Goal: Information Seeking & Learning: Learn about a topic

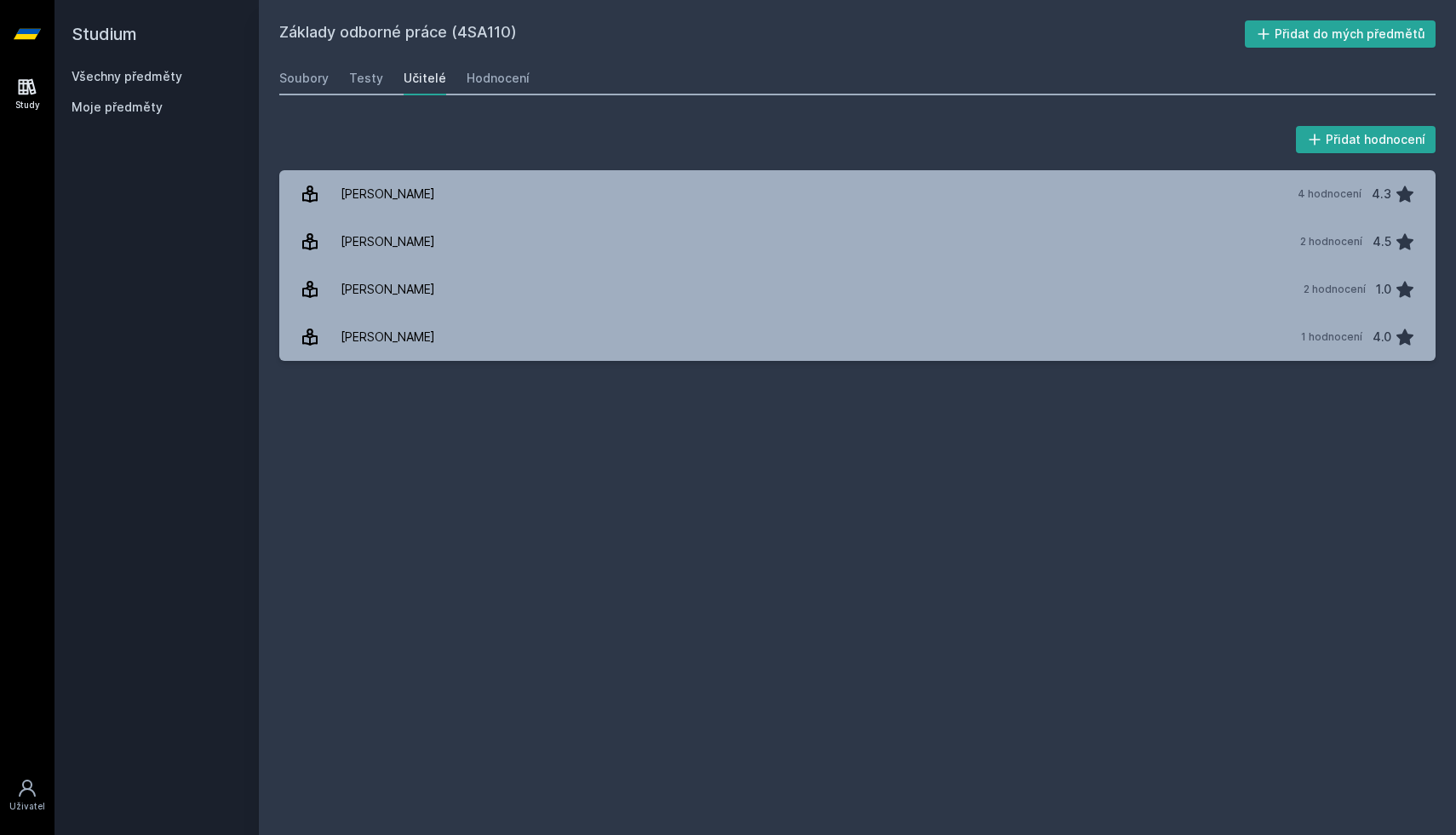
click at [172, 75] on link "Všechny předměty" at bounding box center [127, 76] width 111 height 15
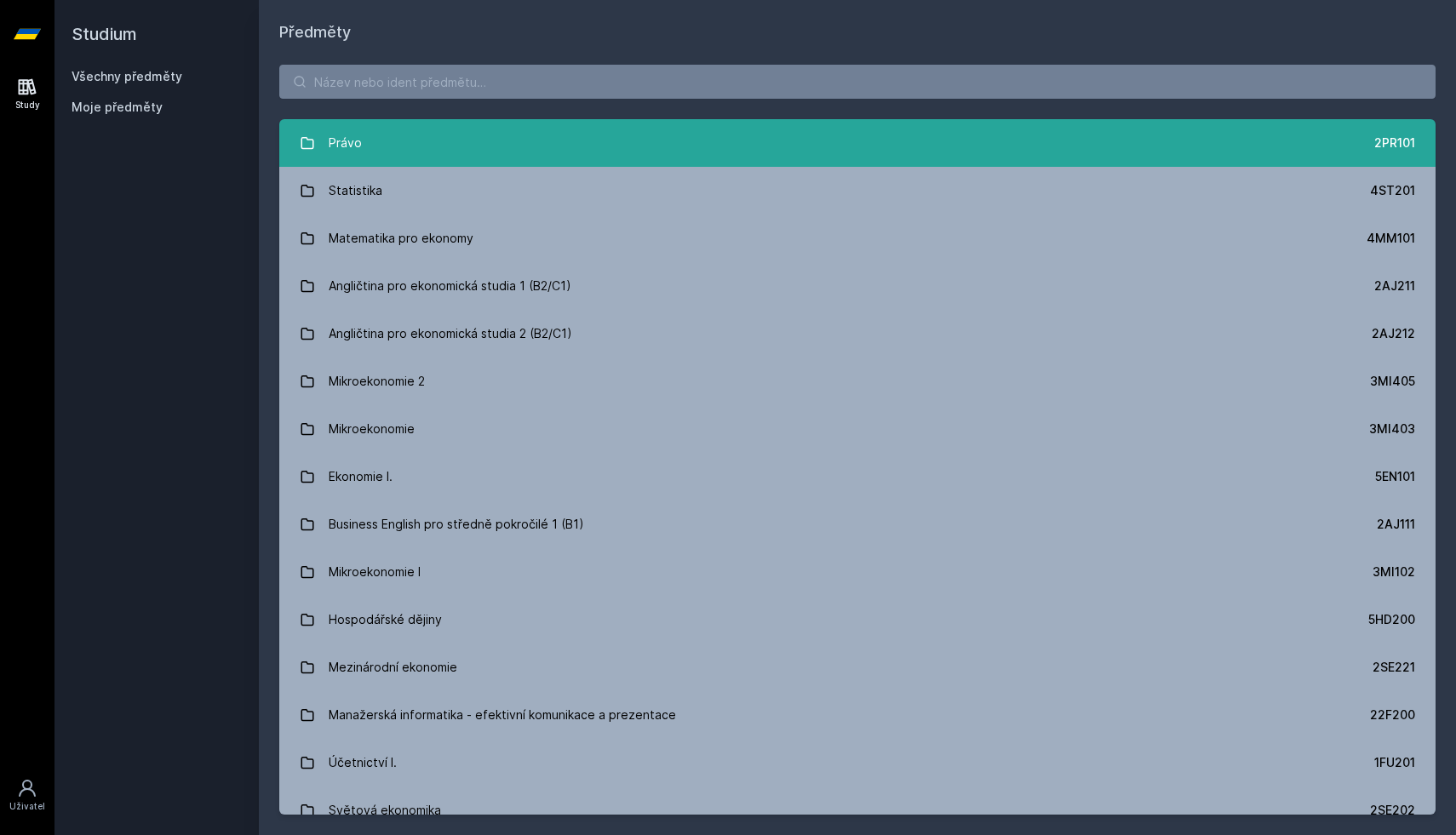
click at [377, 147] on link "Právo 2PR101" at bounding box center [857, 143] width 1156 height 47
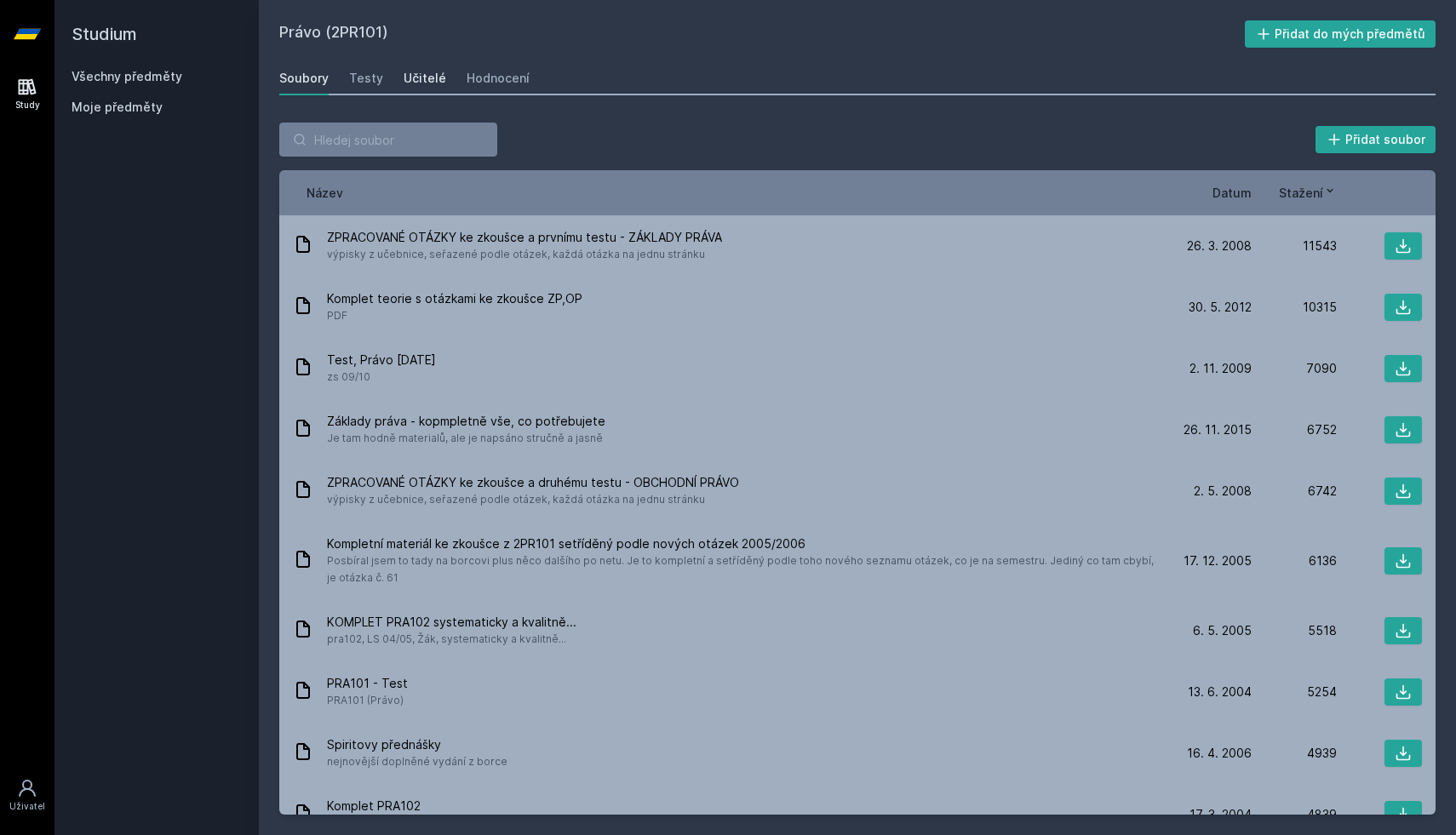
click at [414, 69] on link "Učitelé" at bounding box center [424, 78] width 42 height 34
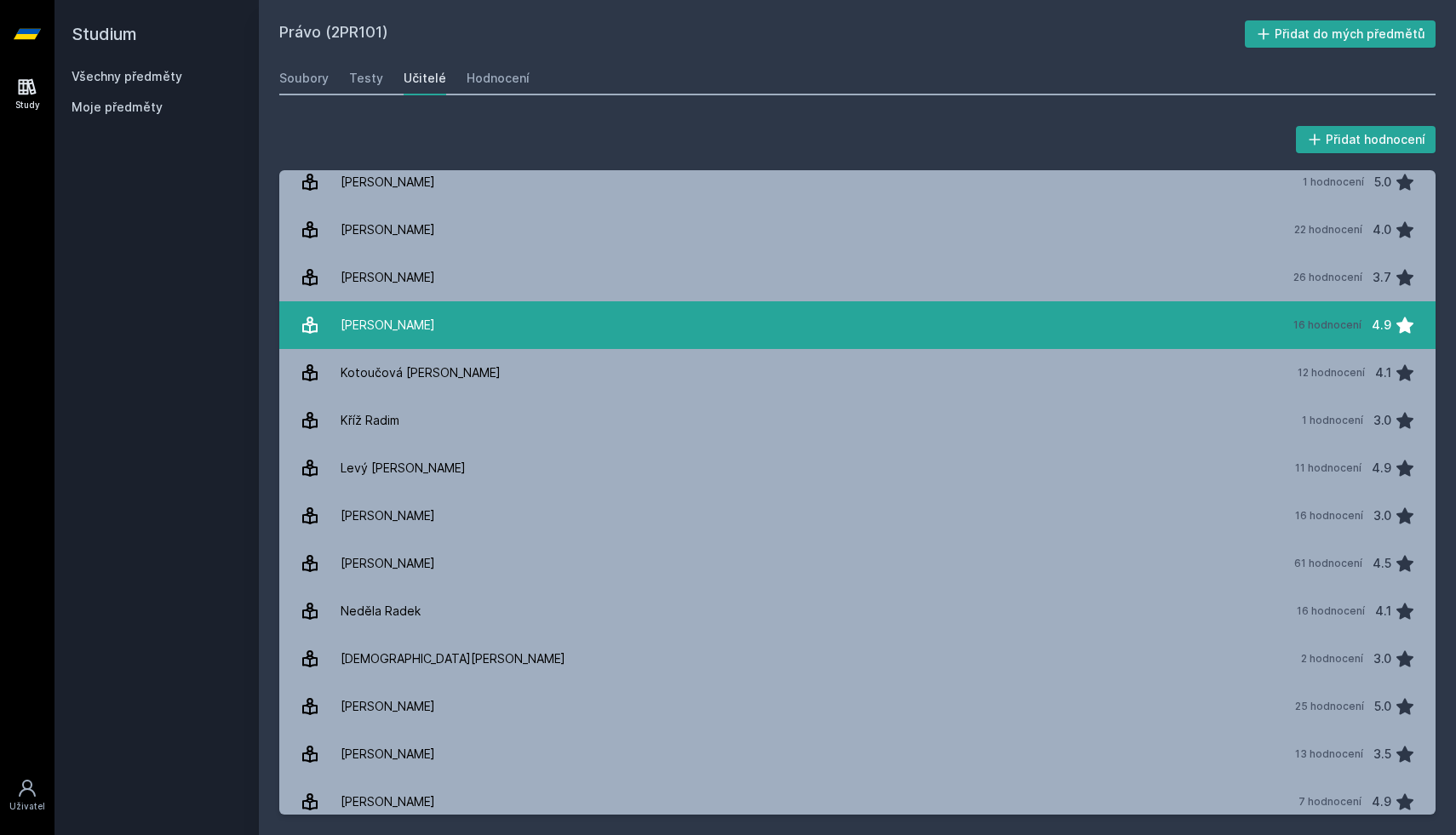
scroll to position [587, 0]
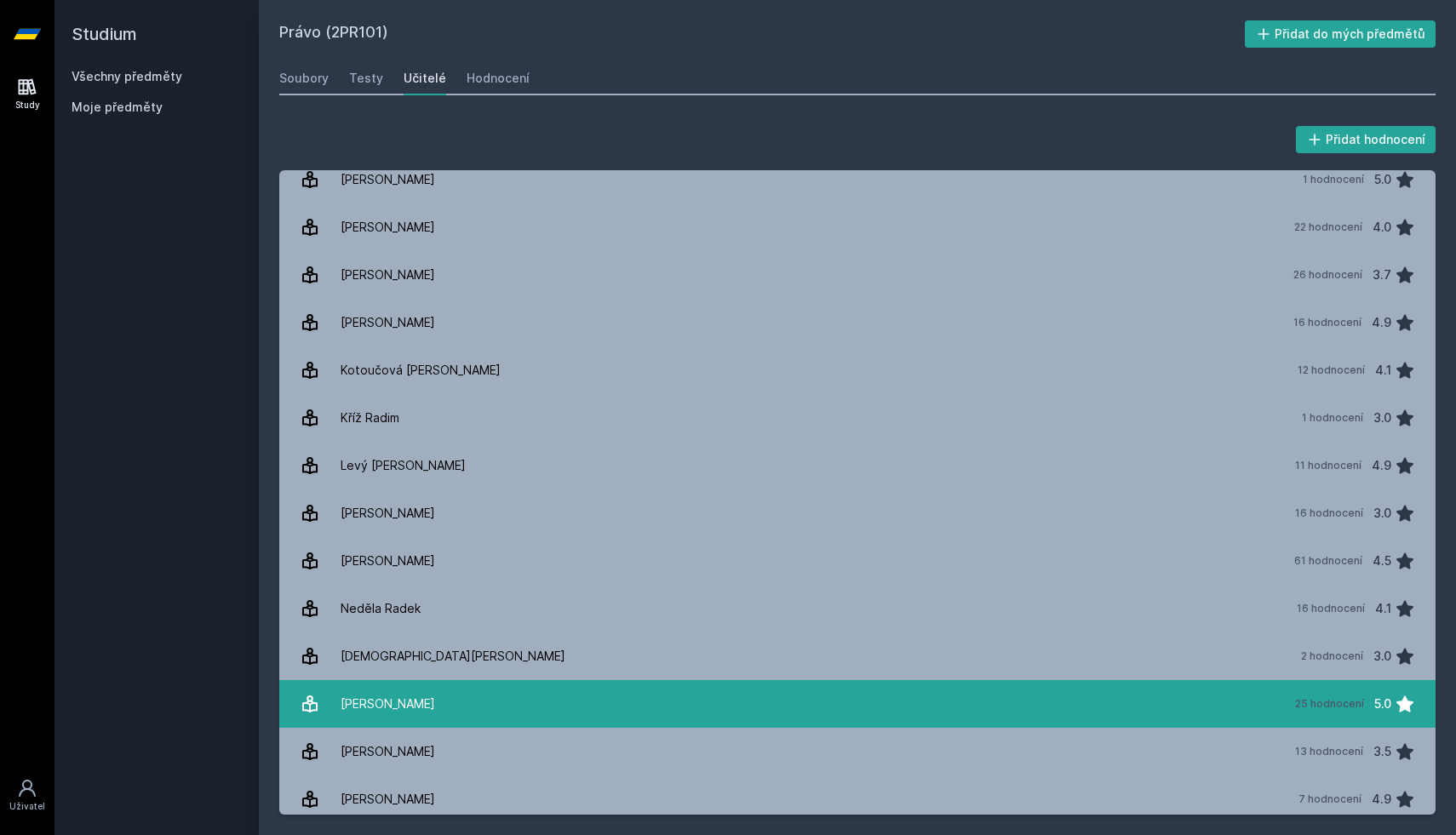
click at [949, 701] on link "[PERSON_NAME] 25 hodnocení 5.0" at bounding box center [857, 704] width 1156 height 47
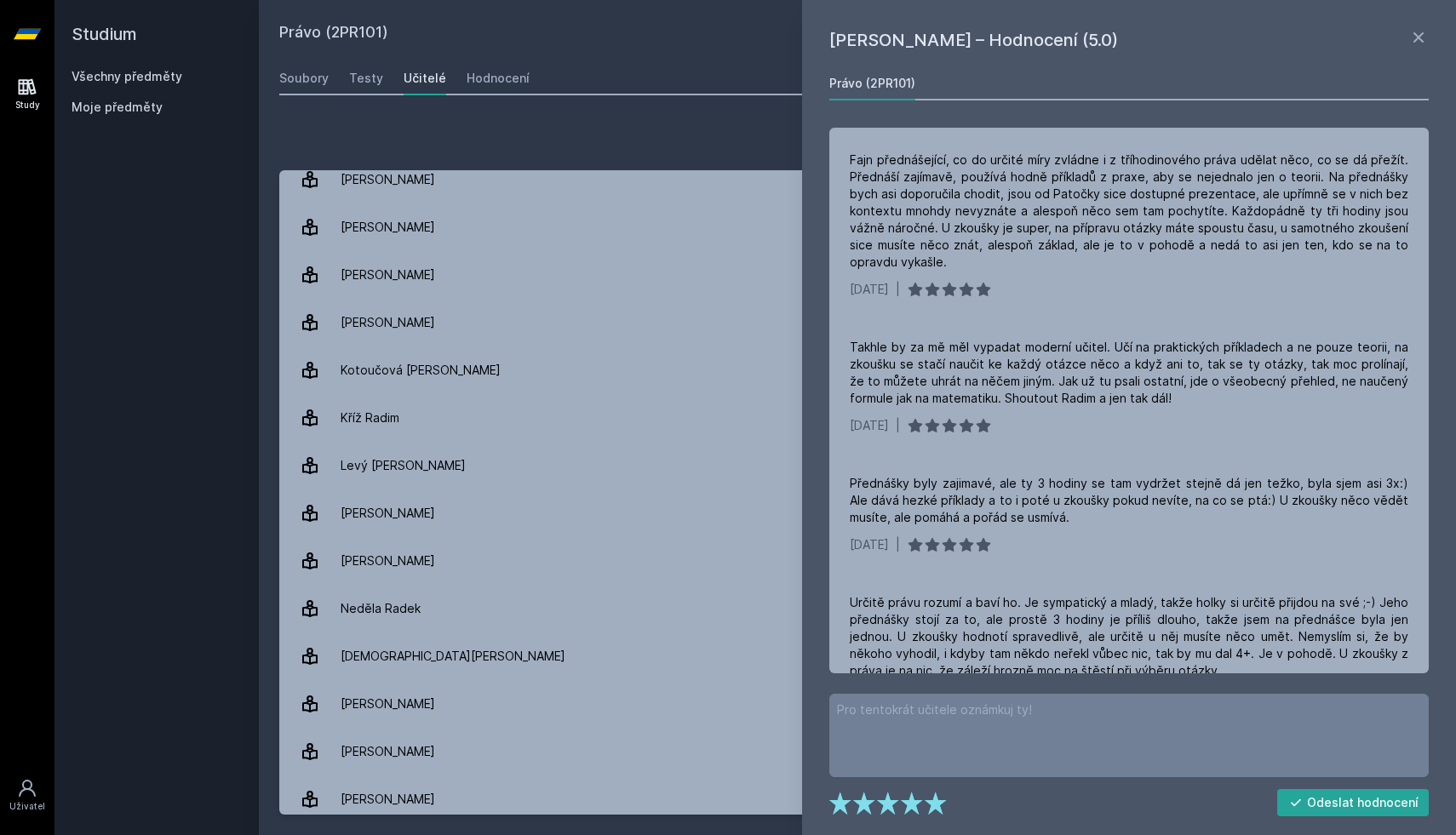
scroll to position [390, 0]
click at [1411, 43] on icon at bounding box center [1418, 37] width 21 height 21
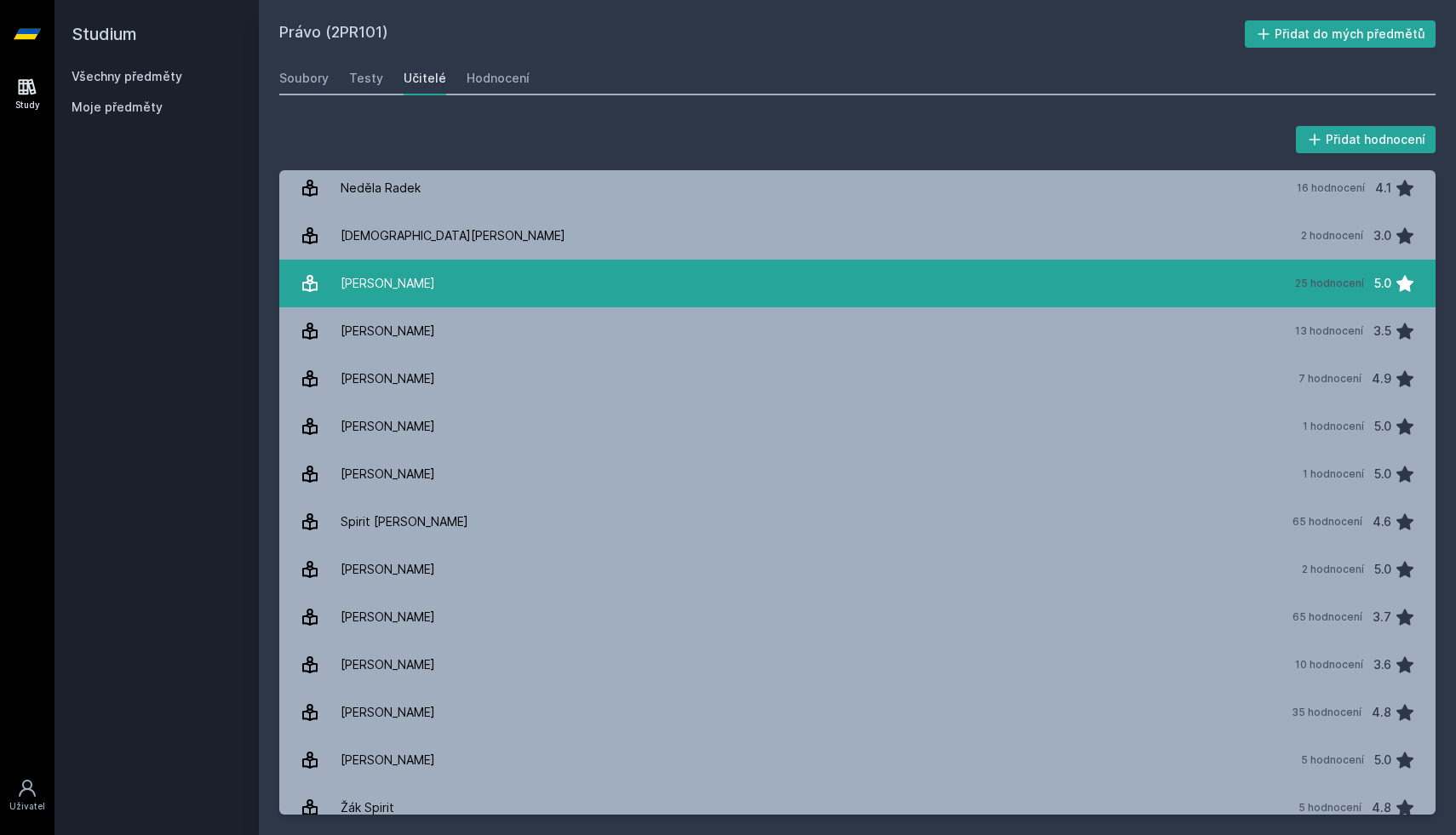
scroll to position [1025, 0]
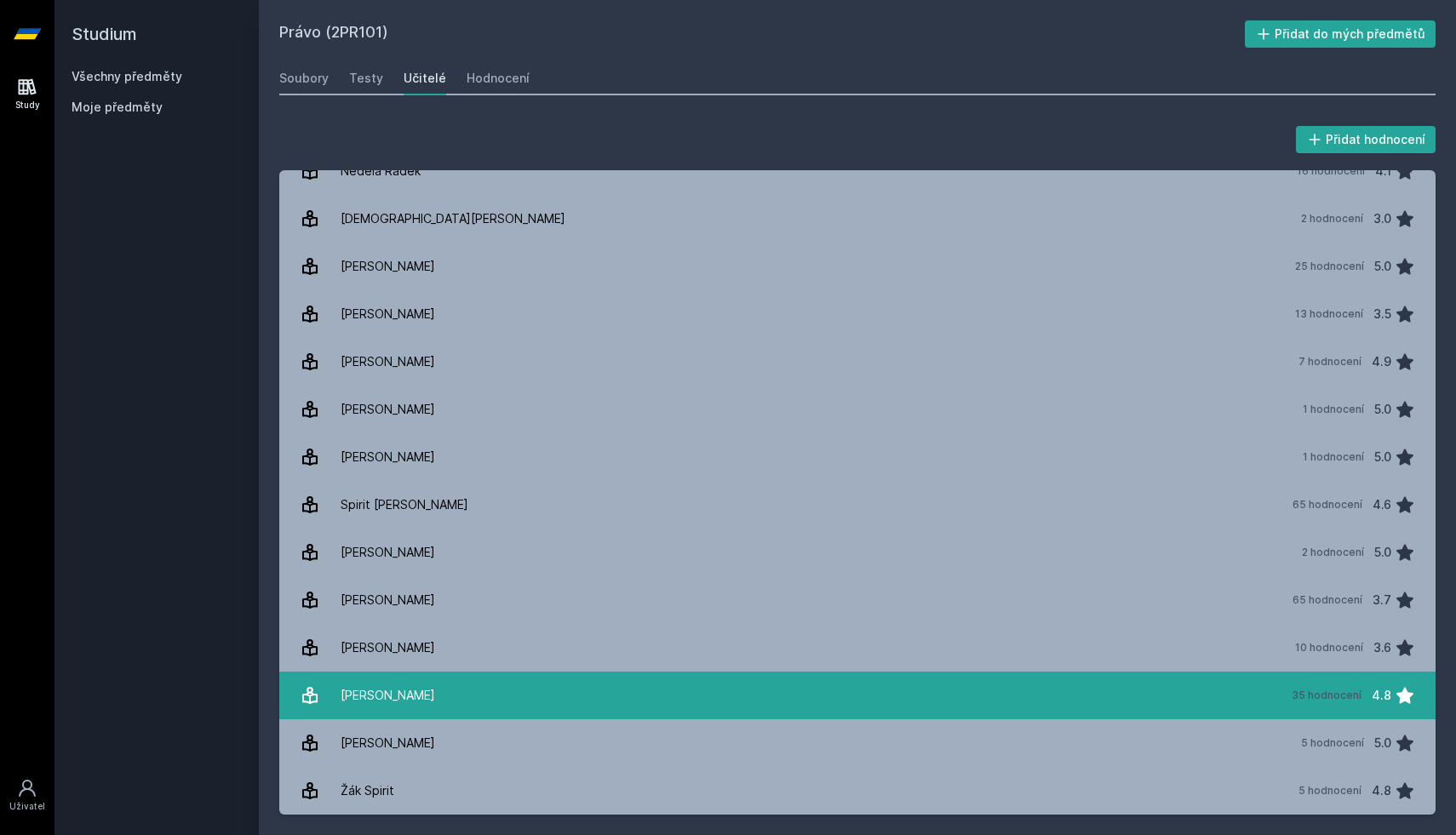
click at [725, 685] on link "[PERSON_NAME] 35 hodnocení 4.8" at bounding box center [857, 695] width 1156 height 47
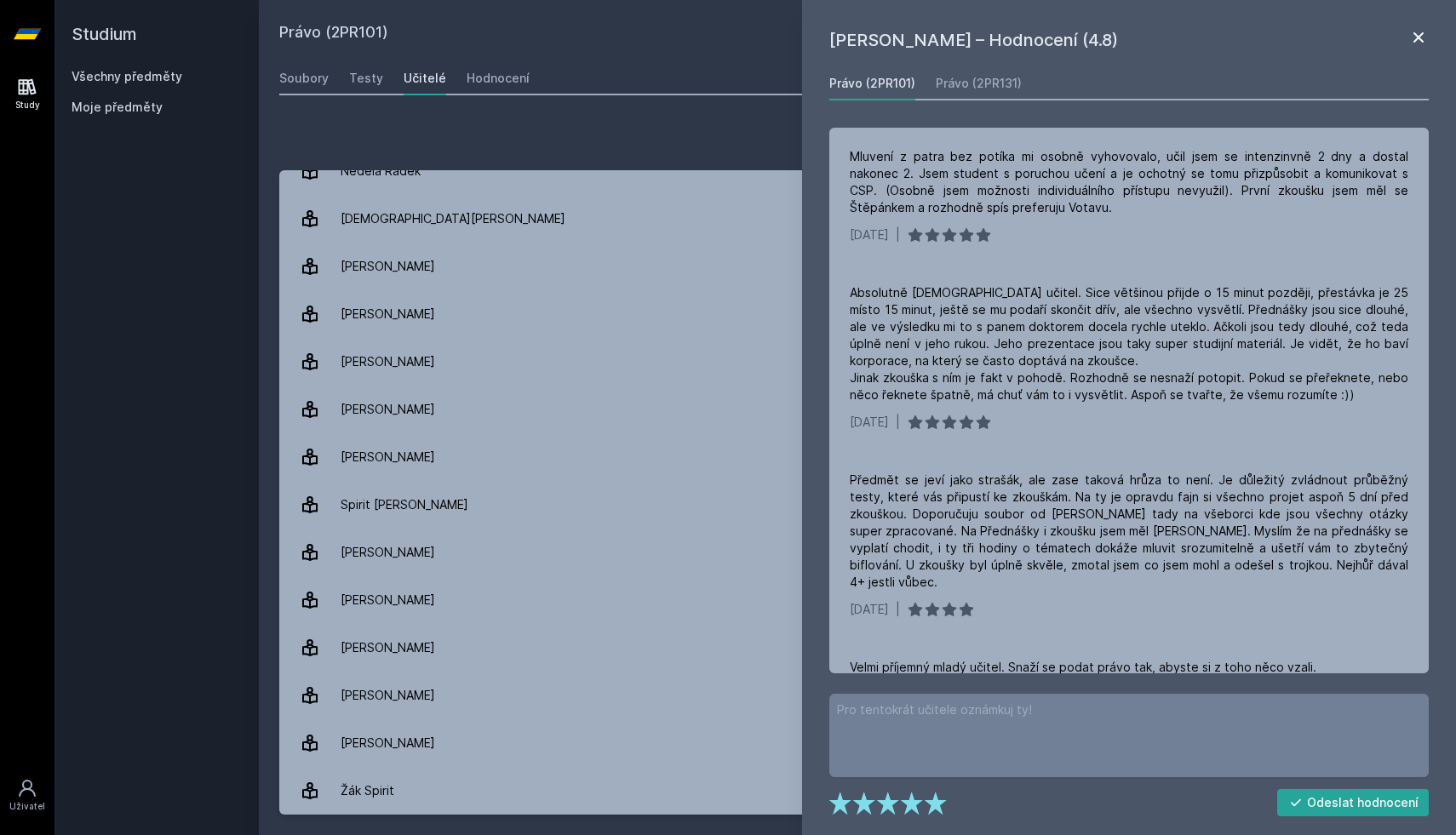
click at [1415, 41] on icon at bounding box center [1418, 37] width 10 height 10
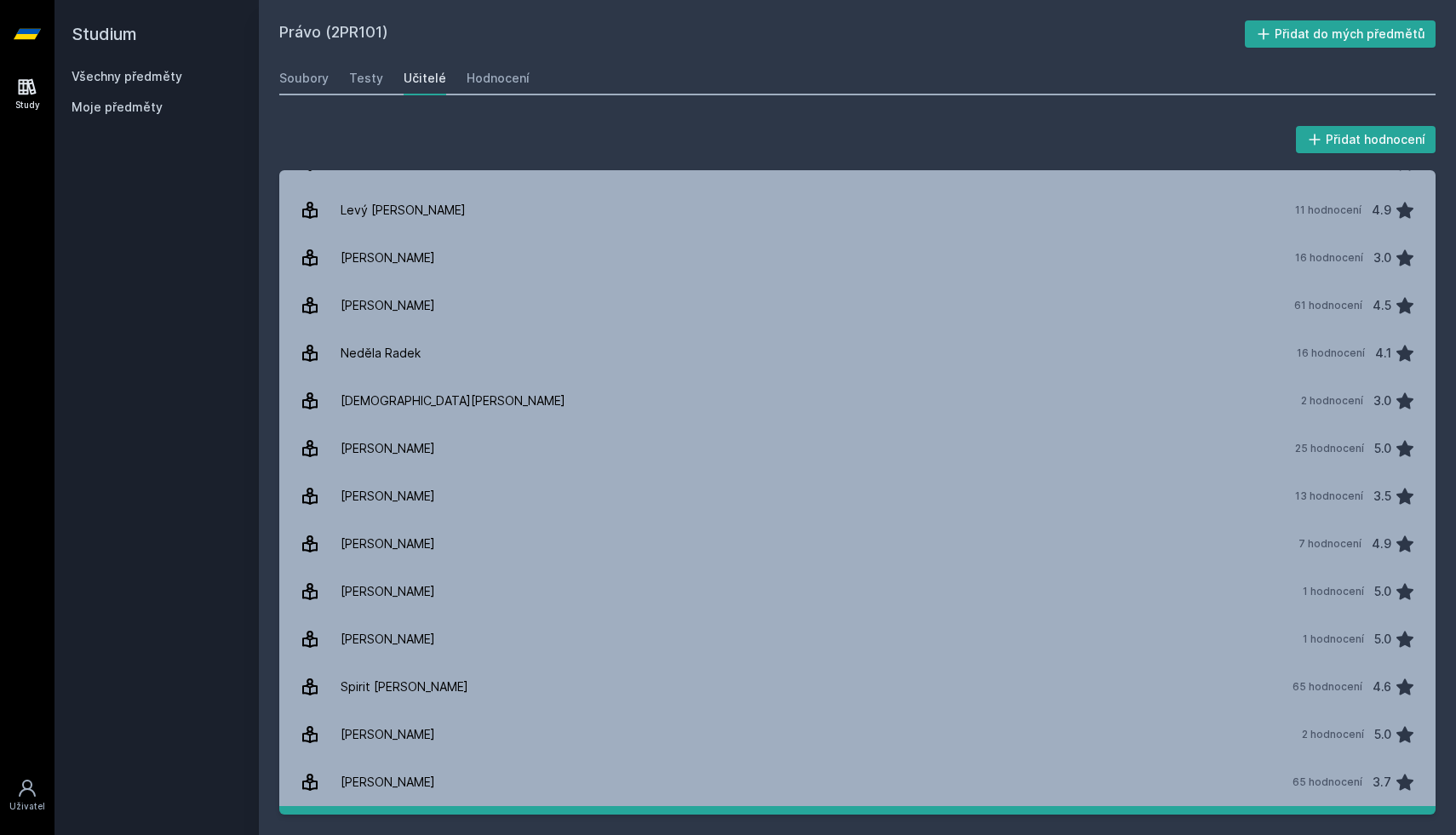
scroll to position [829, 0]
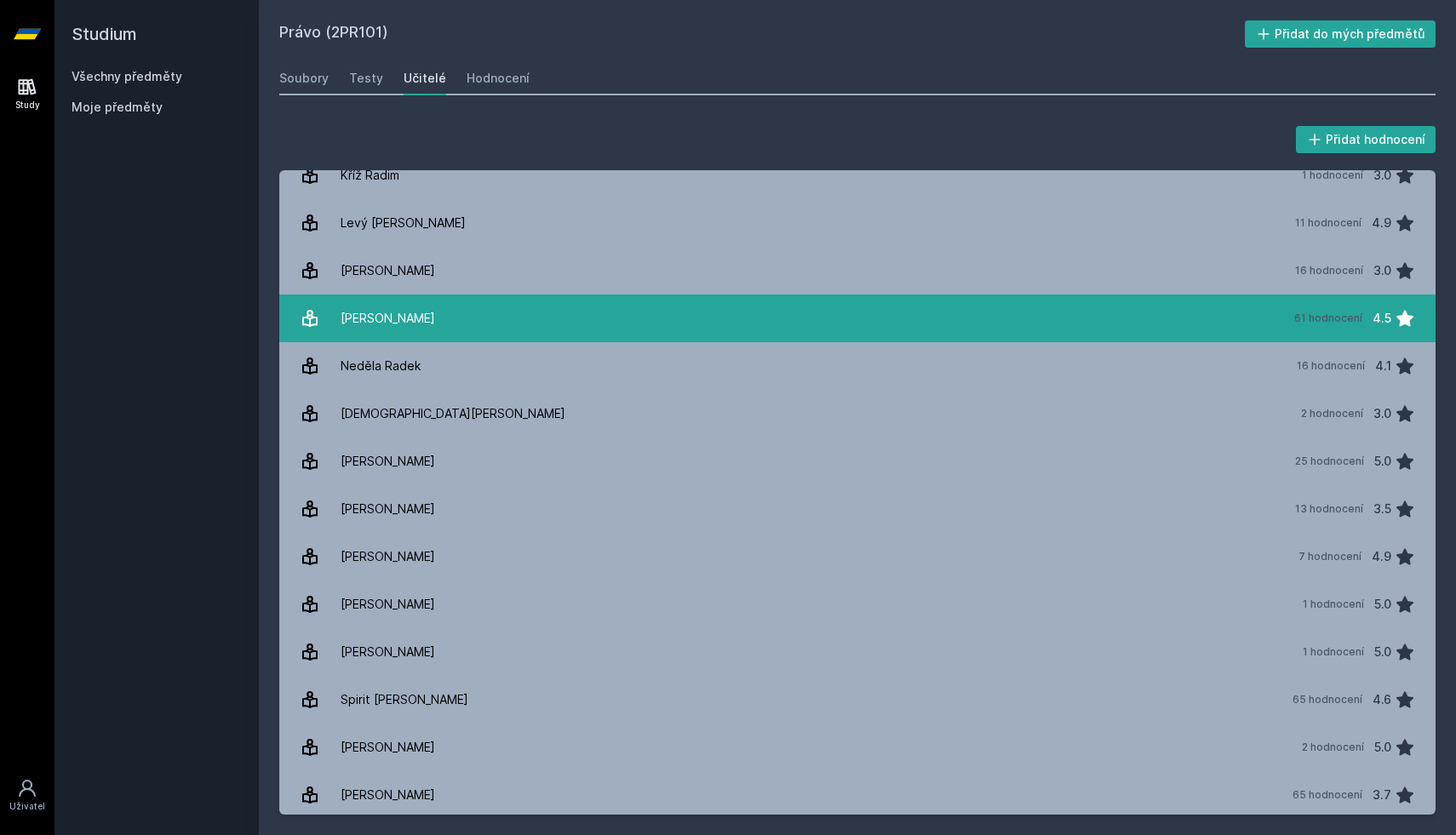
click at [947, 320] on link "[PERSON_NAME] 61 hodnocení 4.5" at bounding box center [857, 319] width 1156 height 47
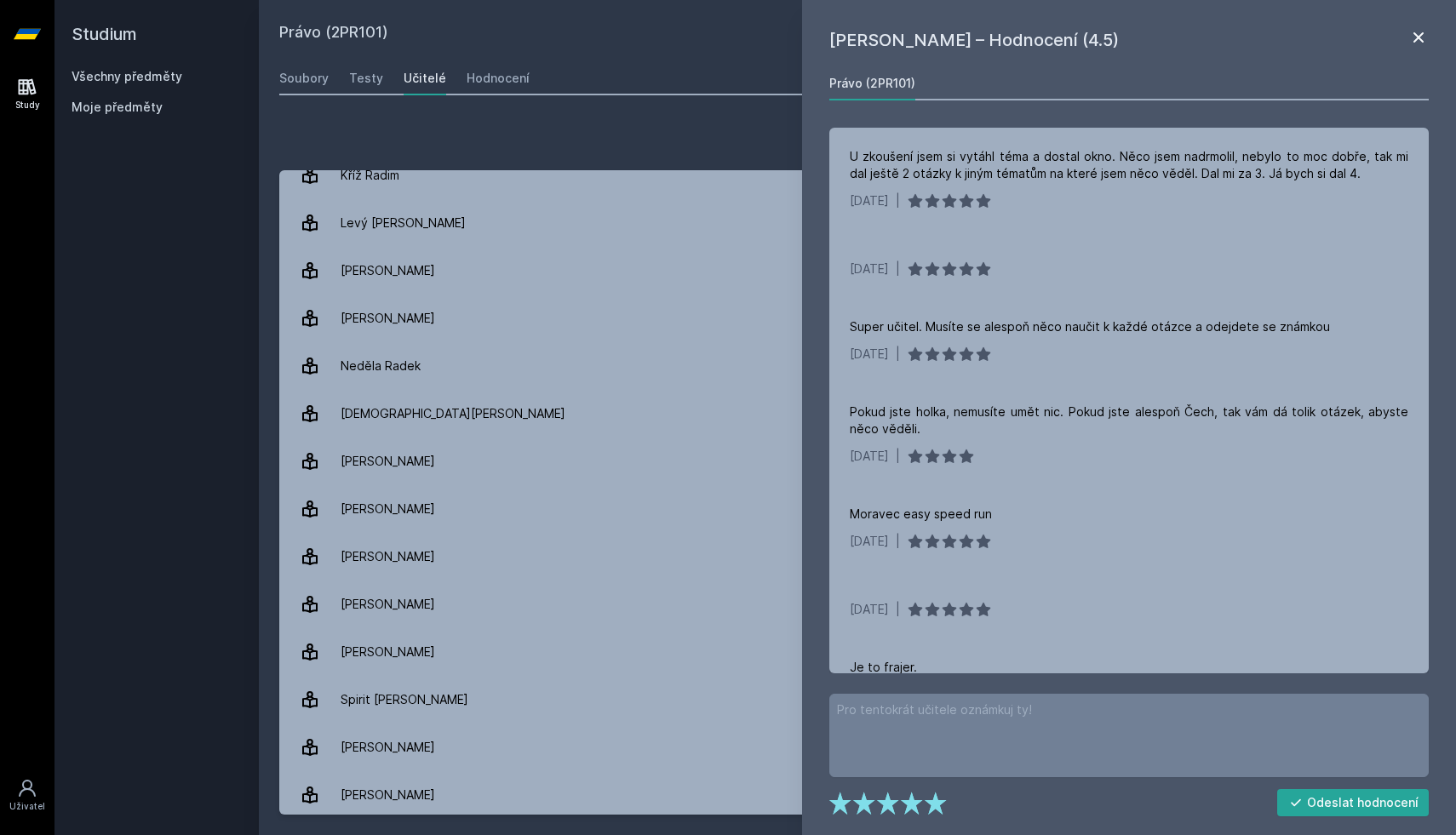
click at [1414, 34] on icon at bounding box center [1418, 37] width 21 height 21
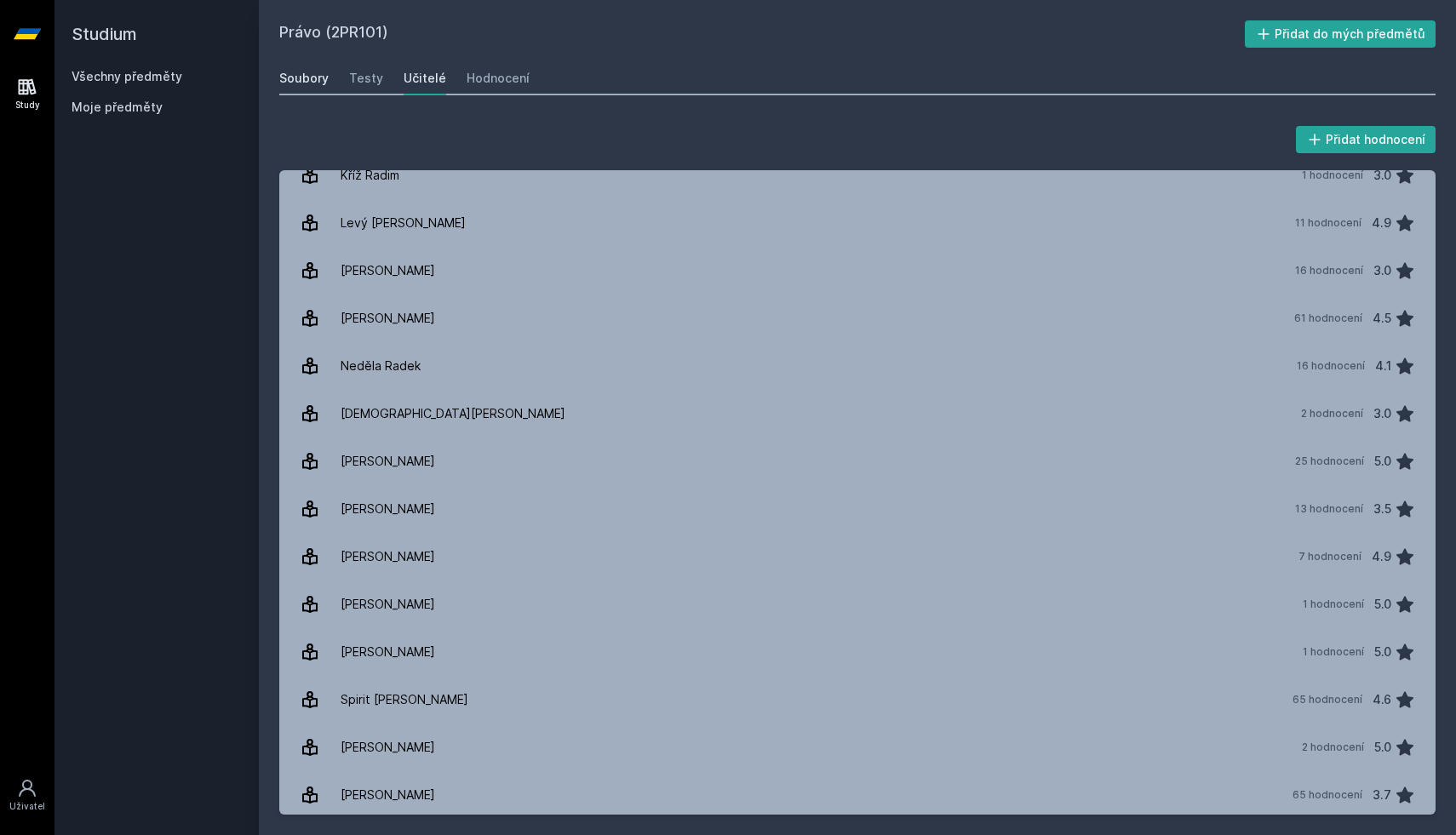
click at [313, 85] on div "Soubory" at bounding box center [304, 78] width 49 height 17
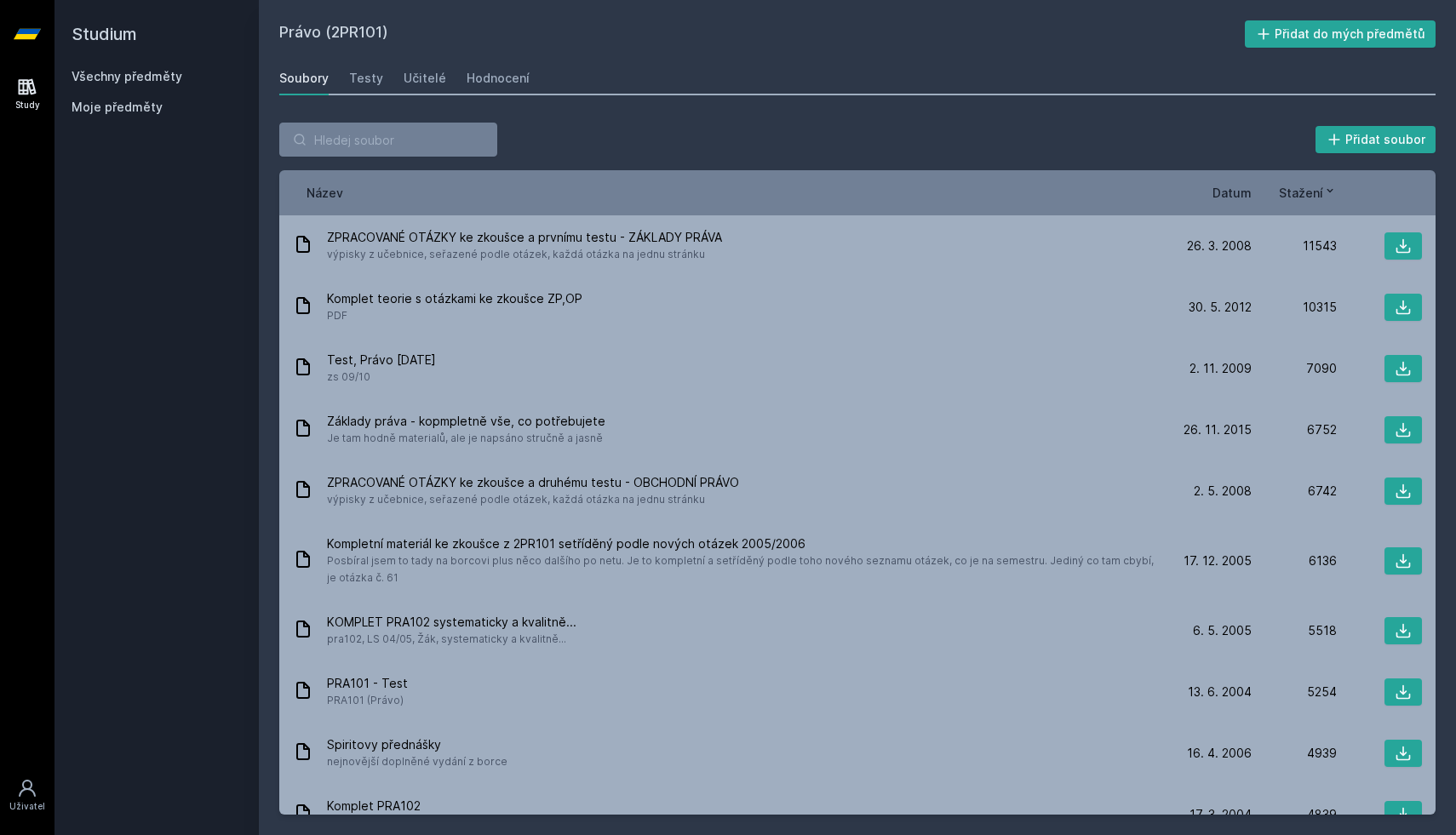
click at [1234, 199] on span "Datum" at bounding box center [1232, 193] width 39 height 18
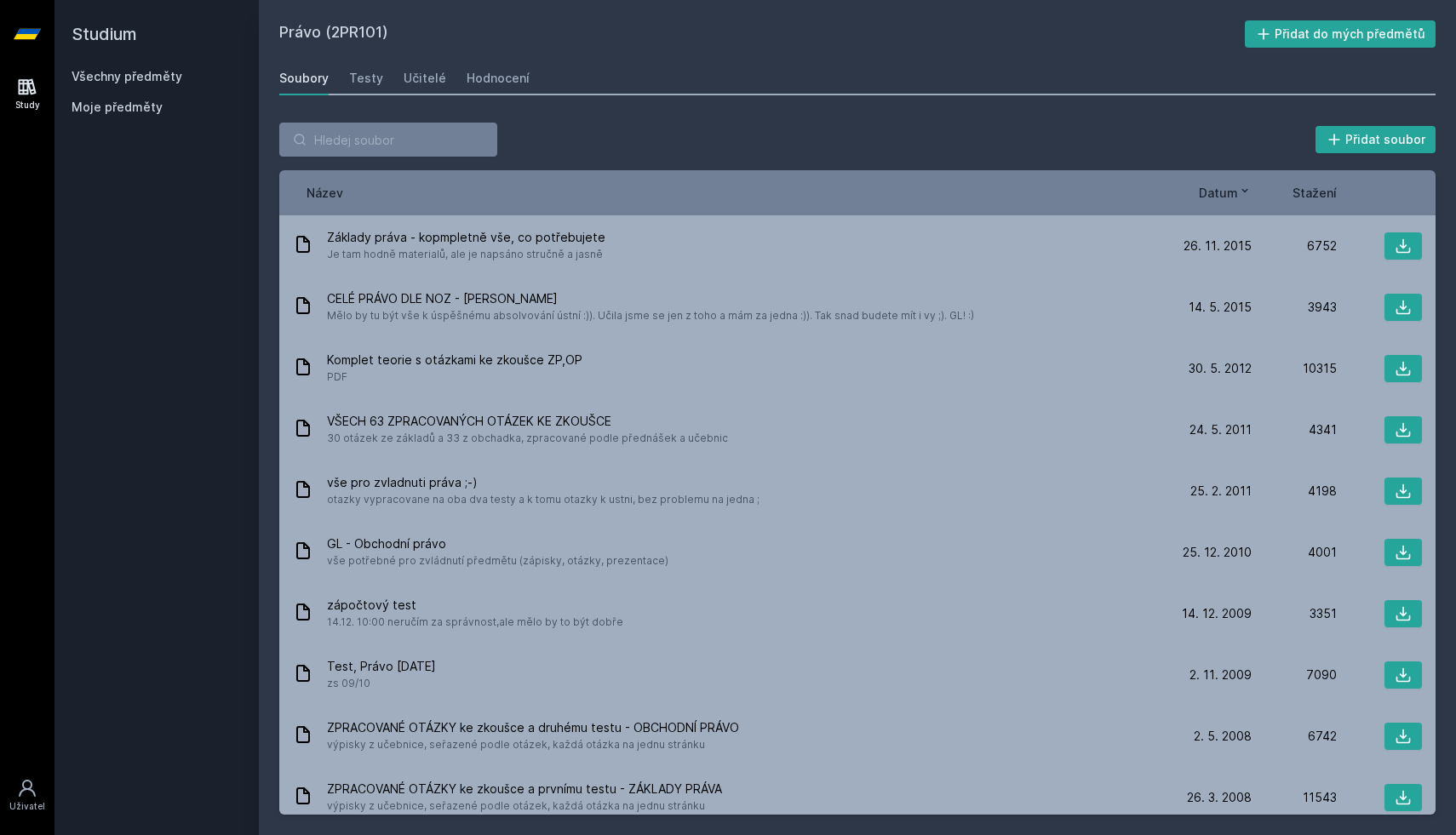
click at [1234, 199] on span "Datum" at bounding box center [1218, 193] width 39 height 18
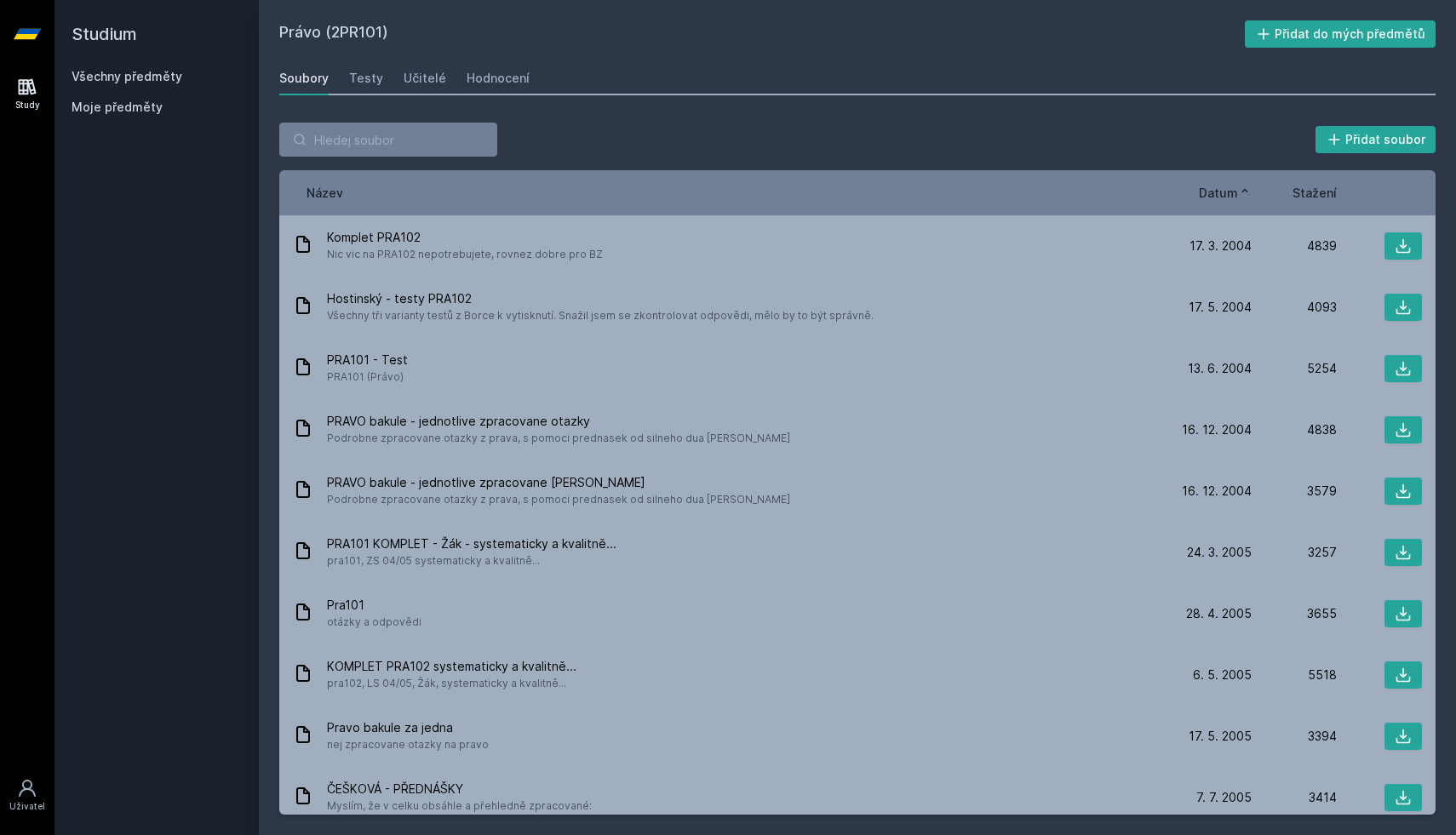
click at [1234, 199] on span "Datum" at bounding box center [1218, 193] width 39 height 18
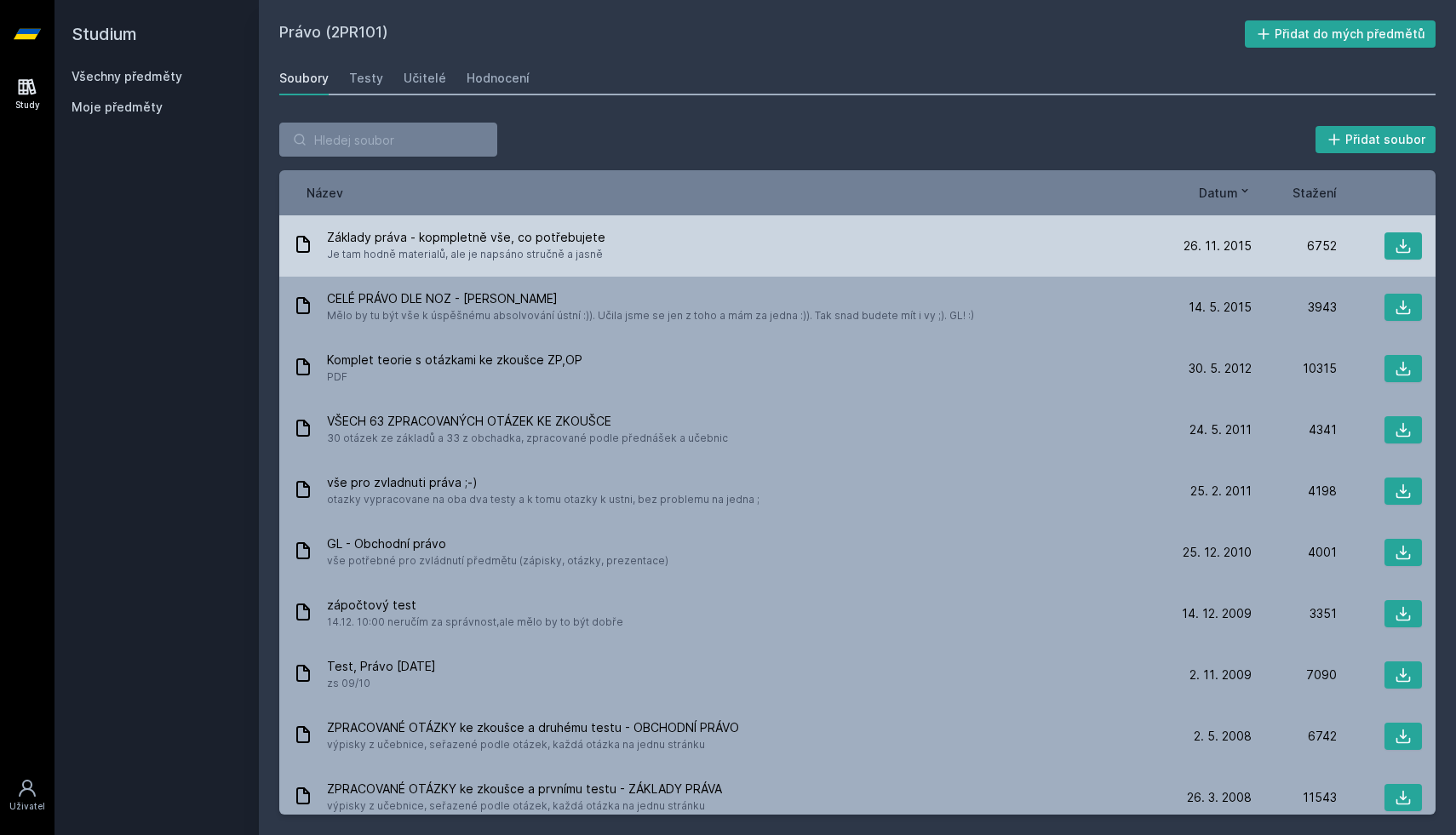
click at [765, 227] on div "Základy práva - kopmpletně vše, co potřebujete Je tam hodně materialů, ale je n…" at bounding box center [857, 246] width 1156 height 61
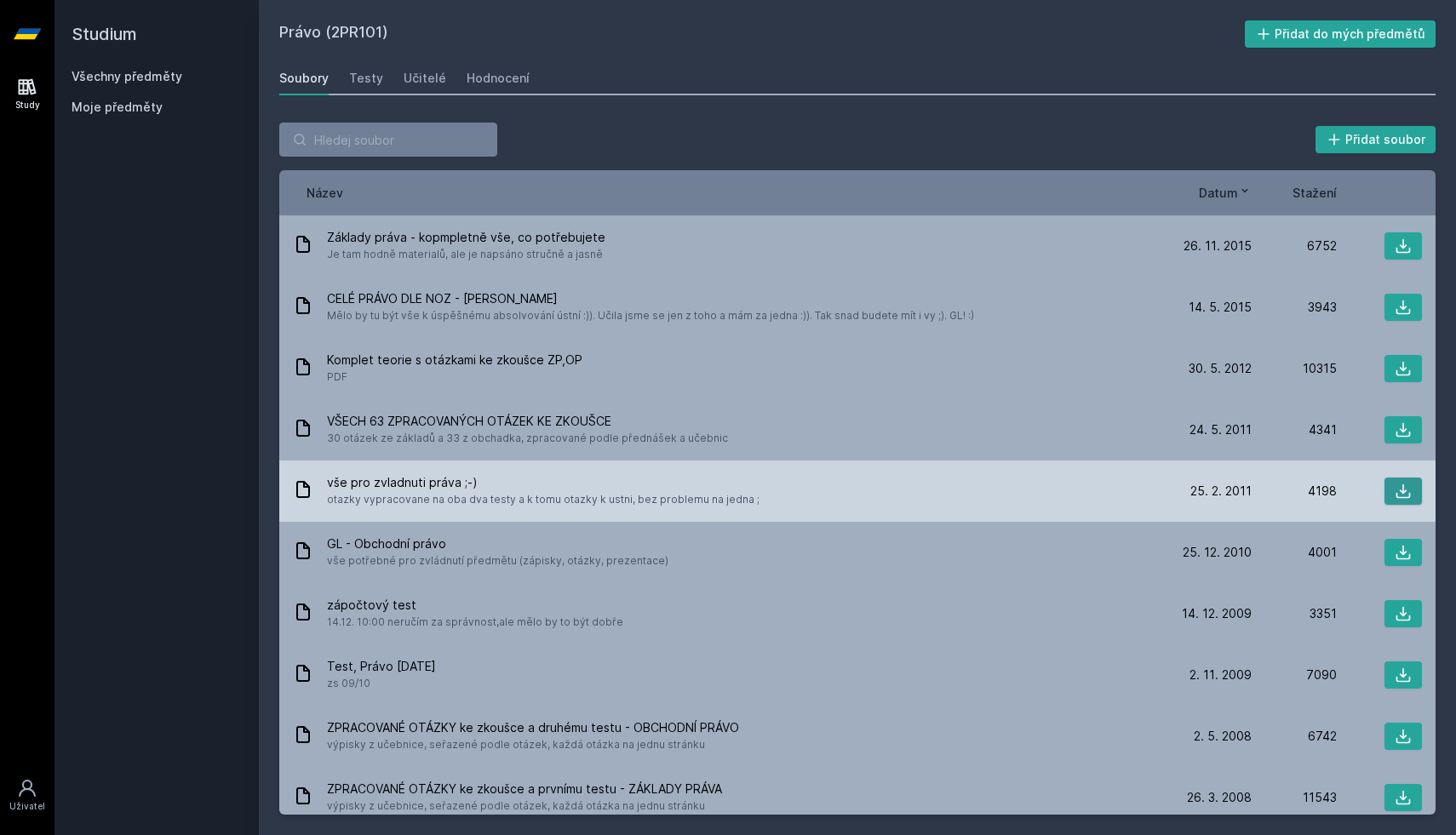
click at [1397, 494] on icon at bounding box center [1402, 491] width 17 height 17
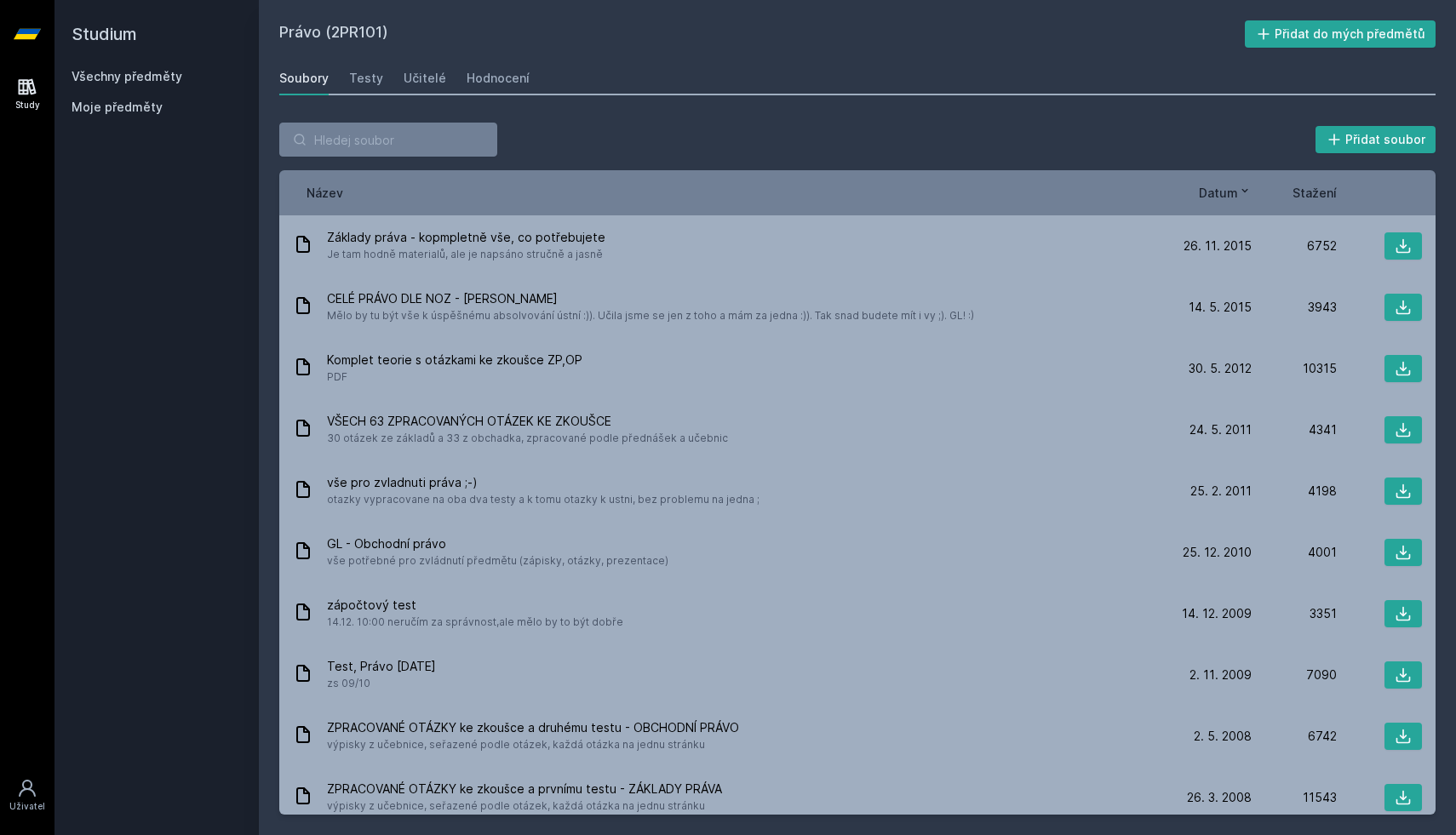
click at [1317, 197] on span "Stažení" at bounding box center [1313, 193] width 44 height 18
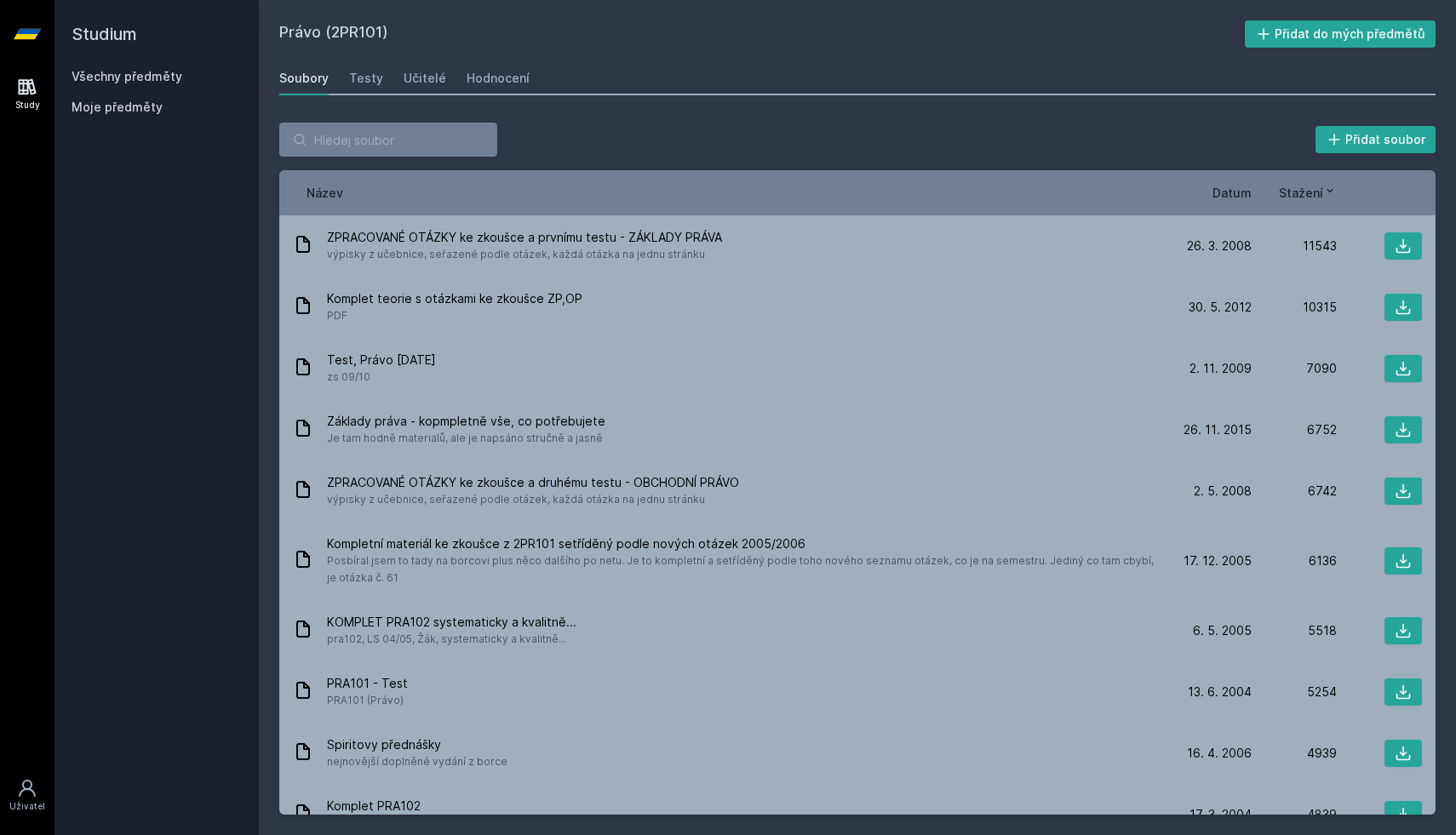
click at [1317, 197] on span "Stažení" at bounding box center [1300, 193] width 44 height 18
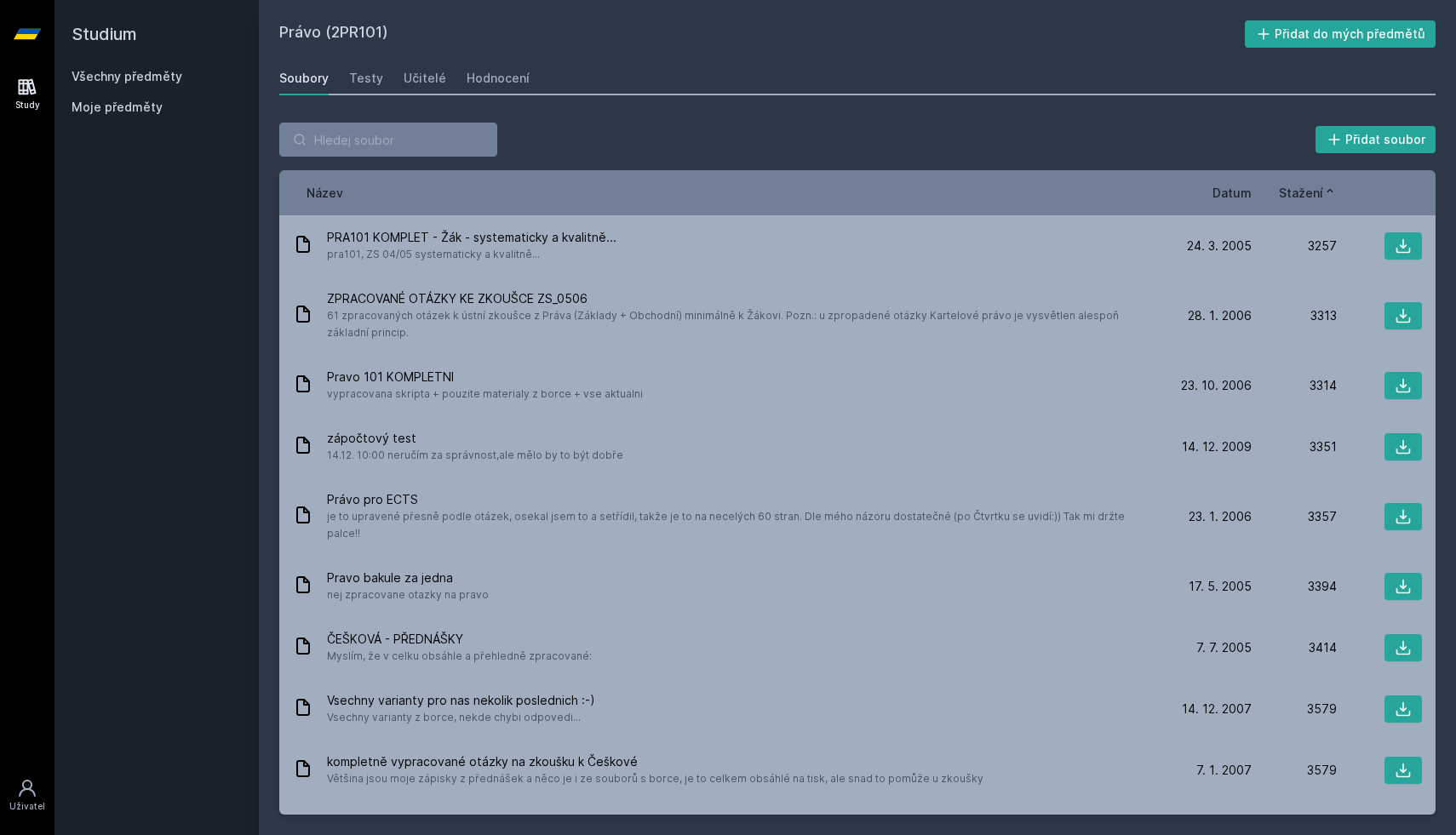
click at [1317, 197] on span "Stažení" at bounding box center [1300, 193] width 44 height 18
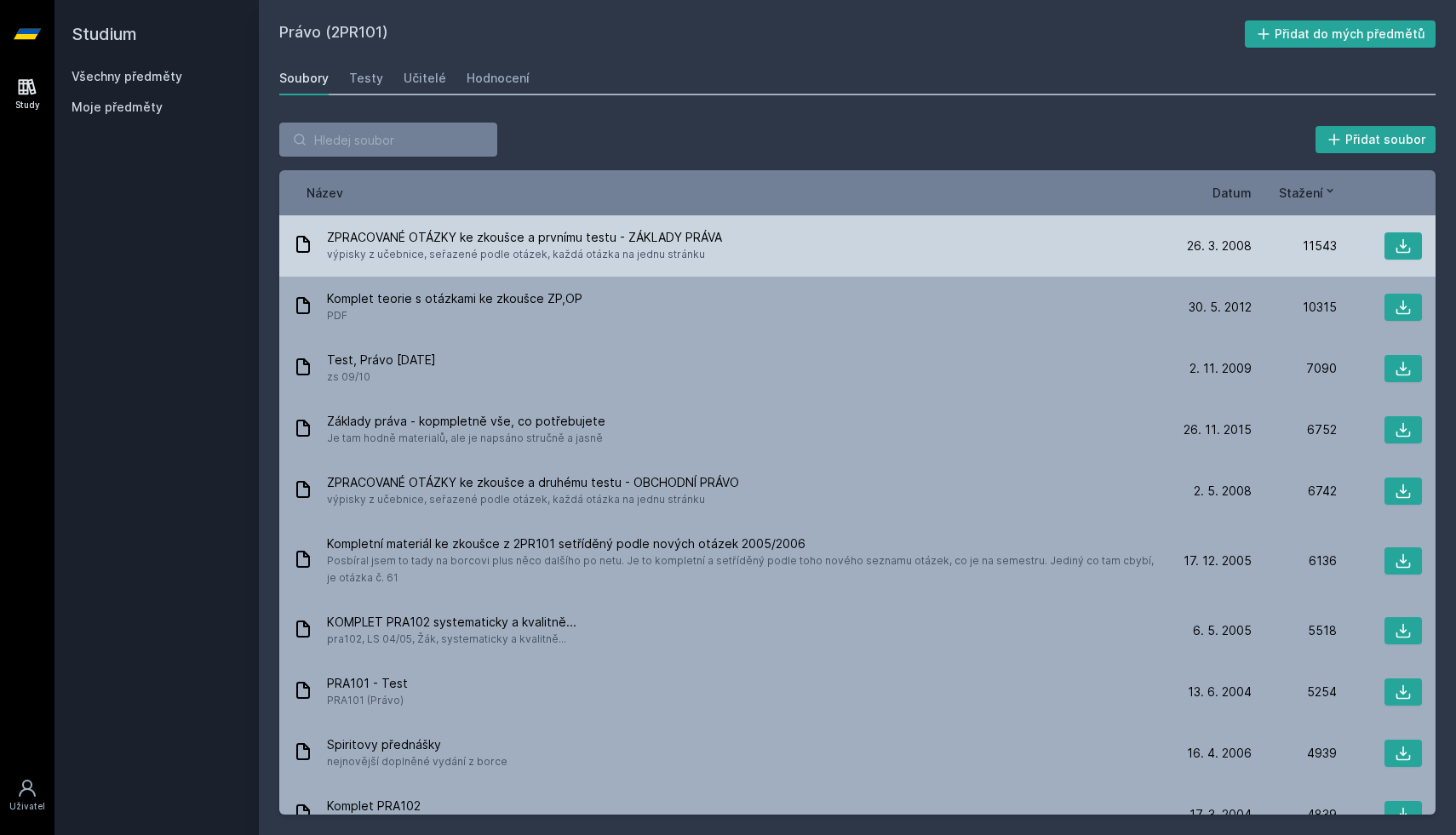
click at [961, 251] on div "ZPRACOVANÉ OTÁZKY ke zkoušce a prvnímu testu - ZÁKLADY PRÁVA výpisky z učebnice…" at bounding box center [729, 246] width 873 height 34
click at [1390, 251] on button at bounding box center [1403, 246] width 37 height 28
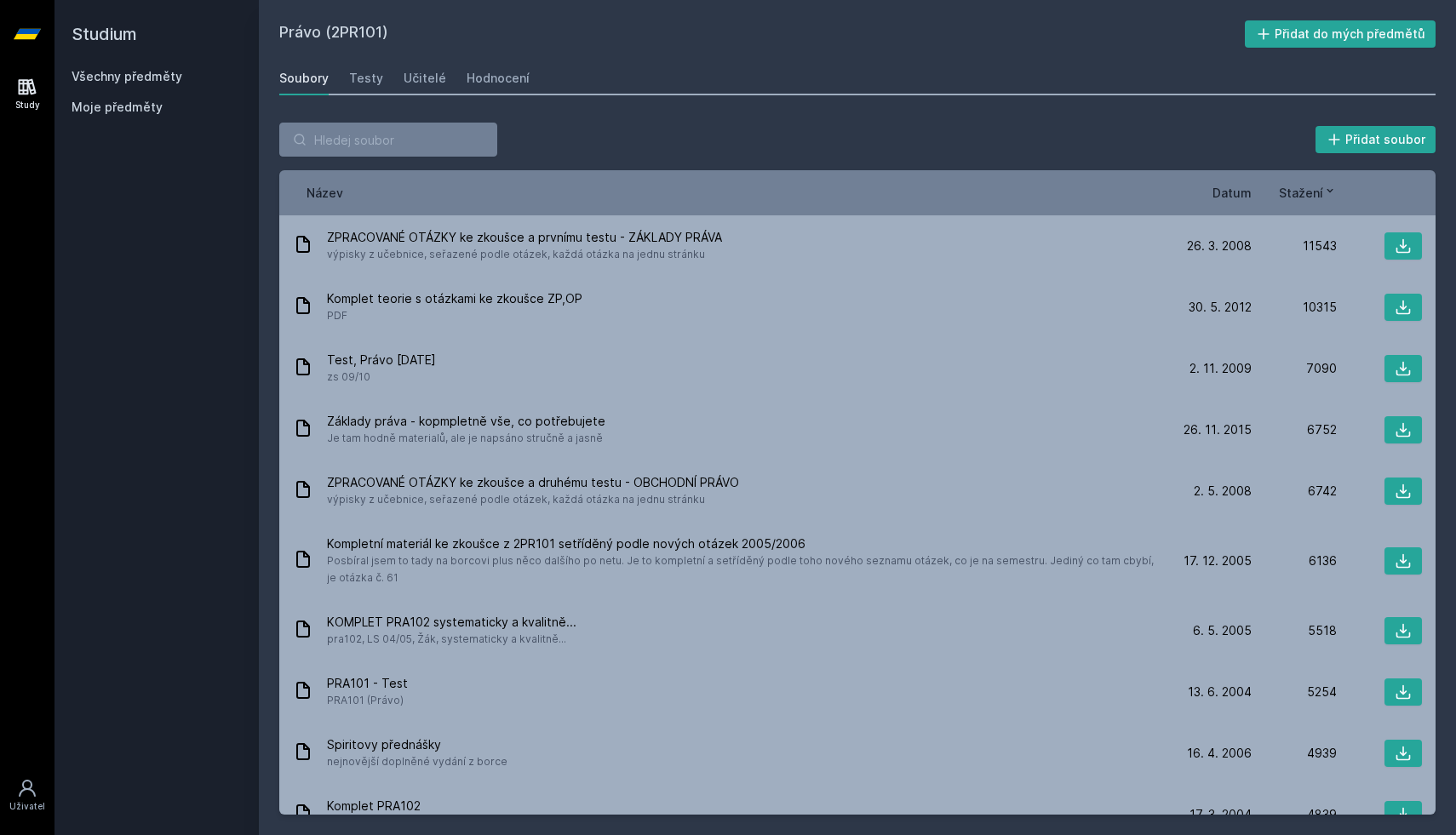
click at [642, 177] on div "Název Datum Stažení" at bounding box center [857, 193] width 1156 height 45
click at [1236, 188] on span "Datum" at bounding box center [1232, 193] width 39 height 18
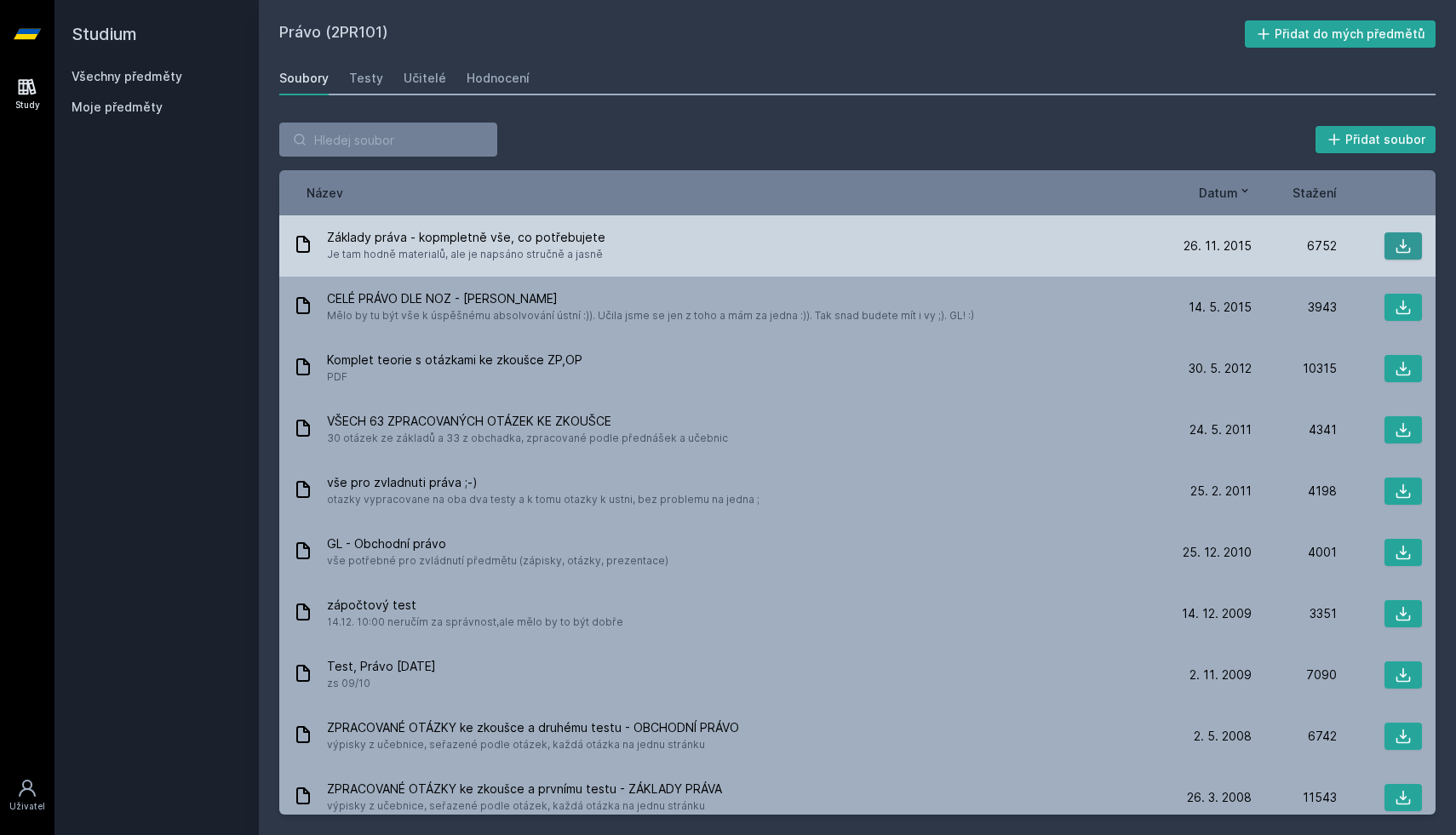
click at [1397, 244] on icon at bounding box center [1402, 246] width 17 height 17
